Goal: Task Accomplishment & Management: Use online tool/utility

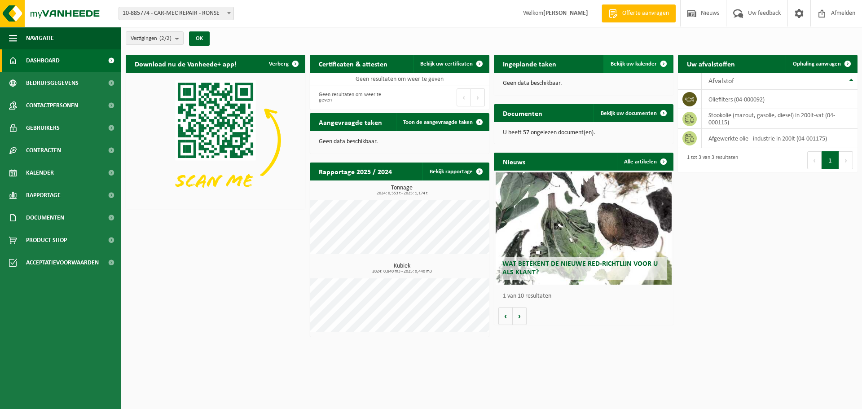
click at [644, 63] on span "Bekijk uw kalender" at bounding box center [634, 64] width 46 height 6
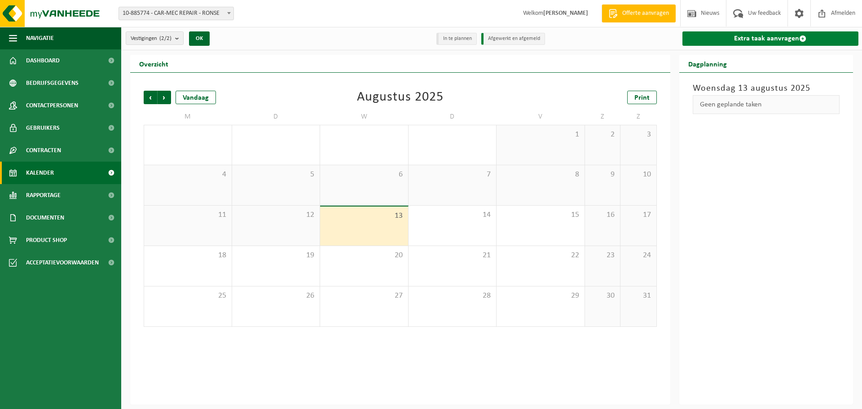
click at [757, 38] on link "Extra taak aanvragen" at bounding box center [770, 38] width 176 height 14
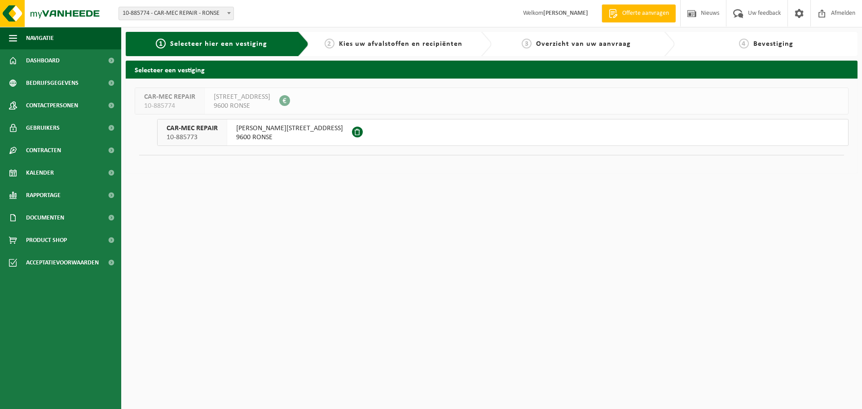
click at [339, 134] on div "KLEIN FRANKRIJKSTRAAT 36 BOX 5 9600 RONSE" at bounding box center [289, 132] width 125 height 26
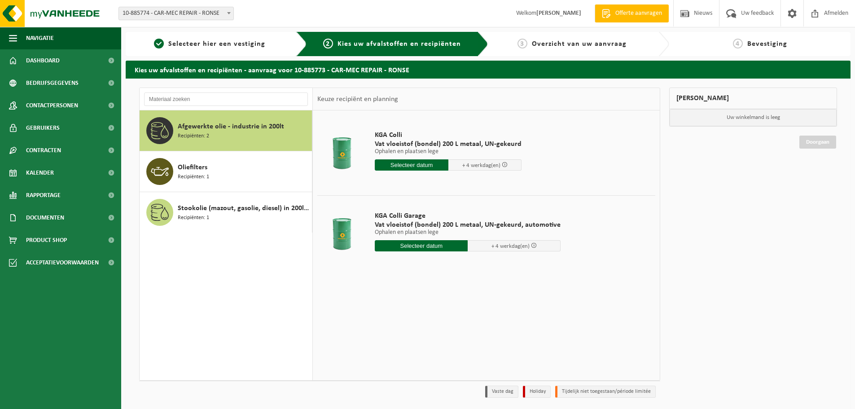
click at [414, 163] on input "text" at bounding box center [412, 164] width 74 height 11
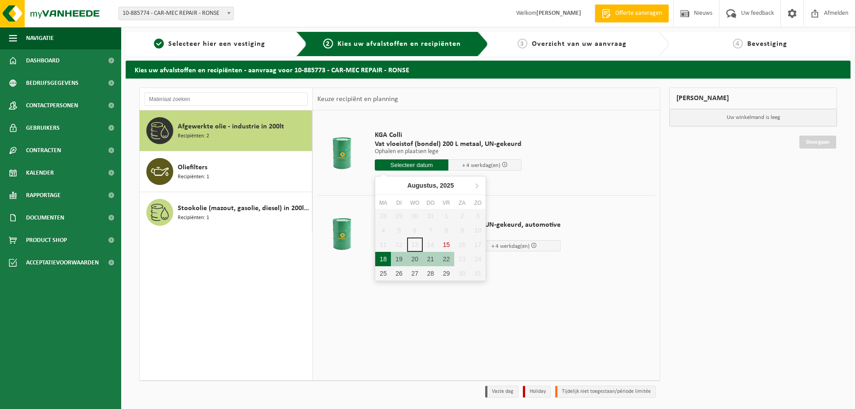
click at [387, 258] on div "18" at bounding box center [383, 259] width 16 height 14
type input "Van 2025-08-18"
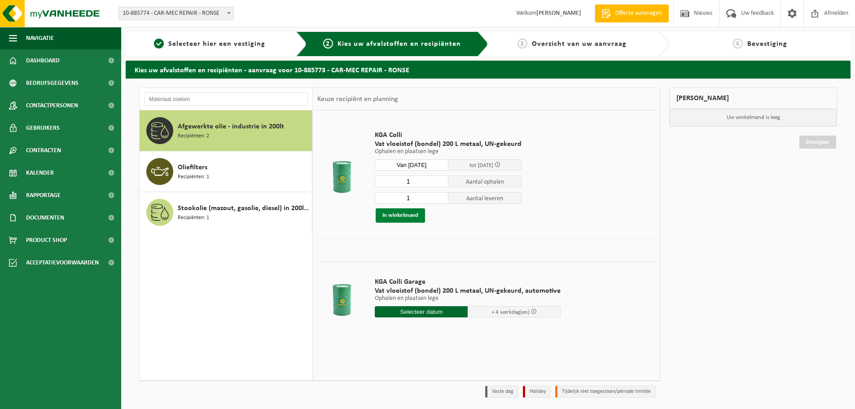
click at [409, 216] on button "In winkelmand" at bounding box center [400, 215] width 49 height 14
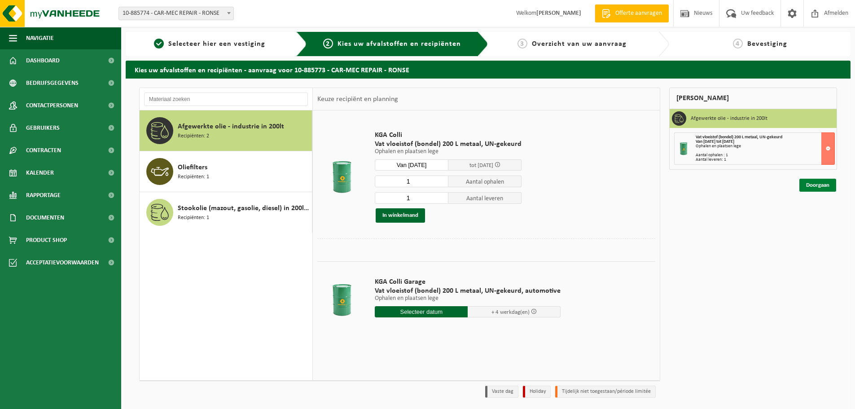
click at [816, 185] on link "Doorgaan" at bounding box center [818, 185] width 37 height 13
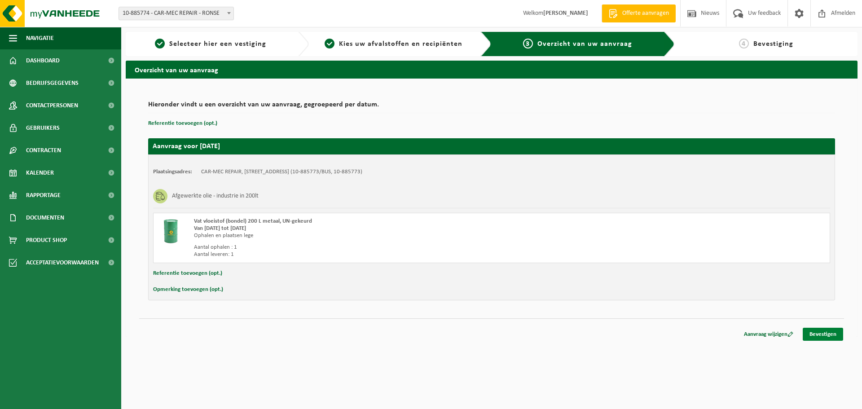
click at [822, 337] on link "Bevestigen" at bounding box center [823, 334] width 40 height 13
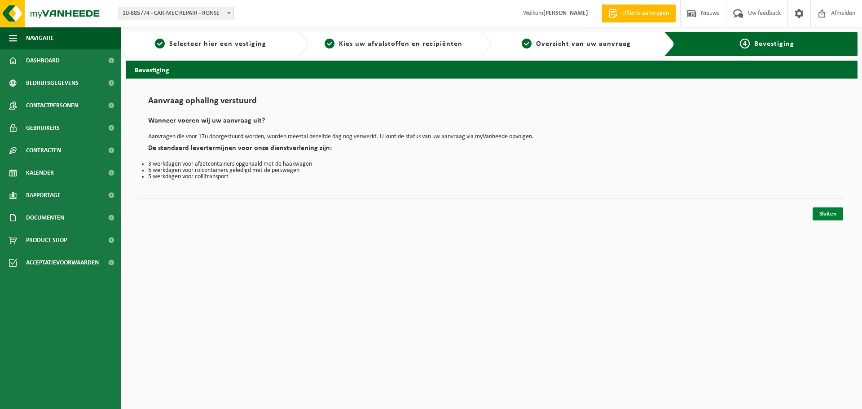
click at [827, 214] on link "Sluiten" at bounding box center [828, 213] width 31 height 13
